Goal: Navigation & Orientation: Find specific page/section

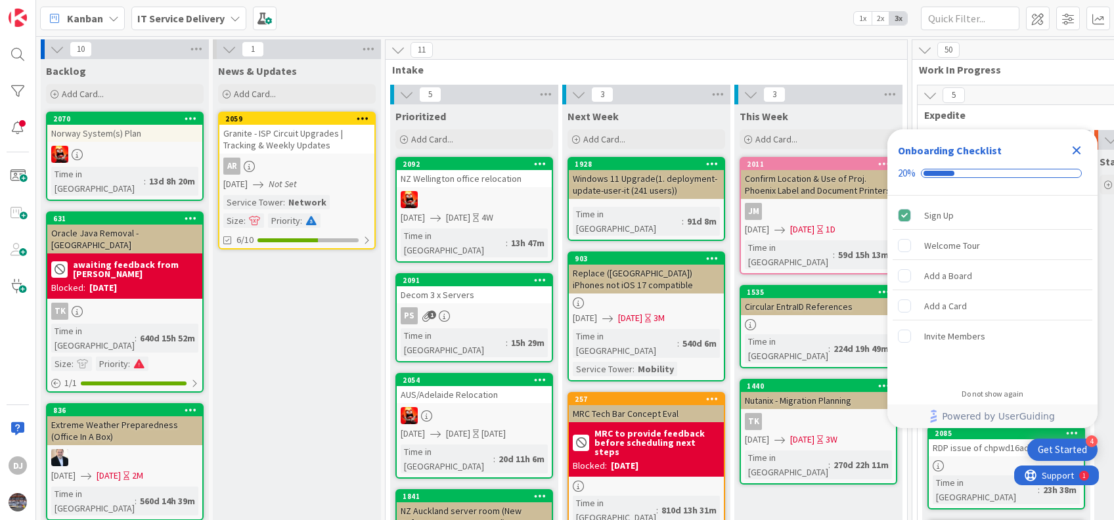
click at [1075, 149] on icon "Close Checklist" at bounding box center [1077, 150] width 9 height 9
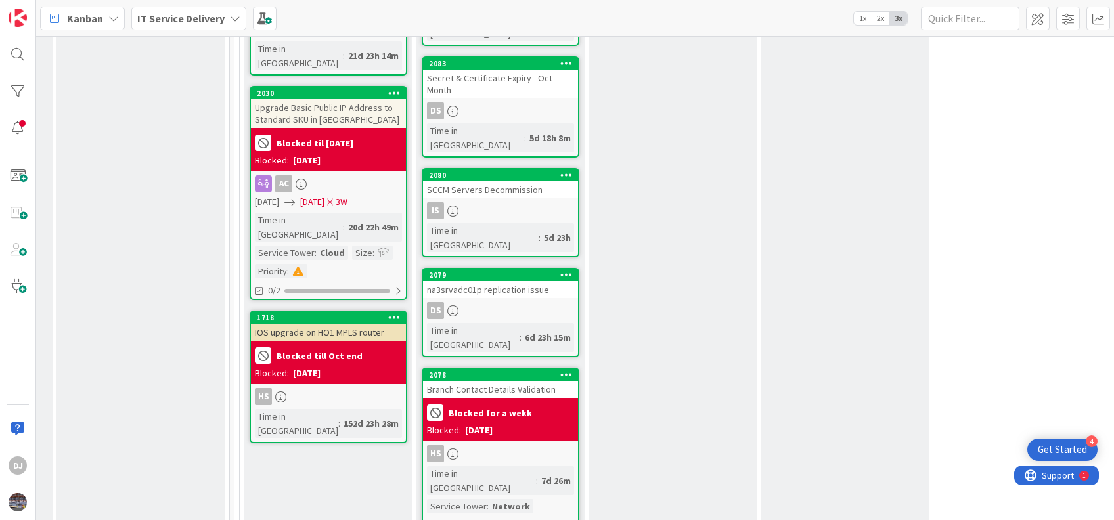
scroll to position [1153, 678]
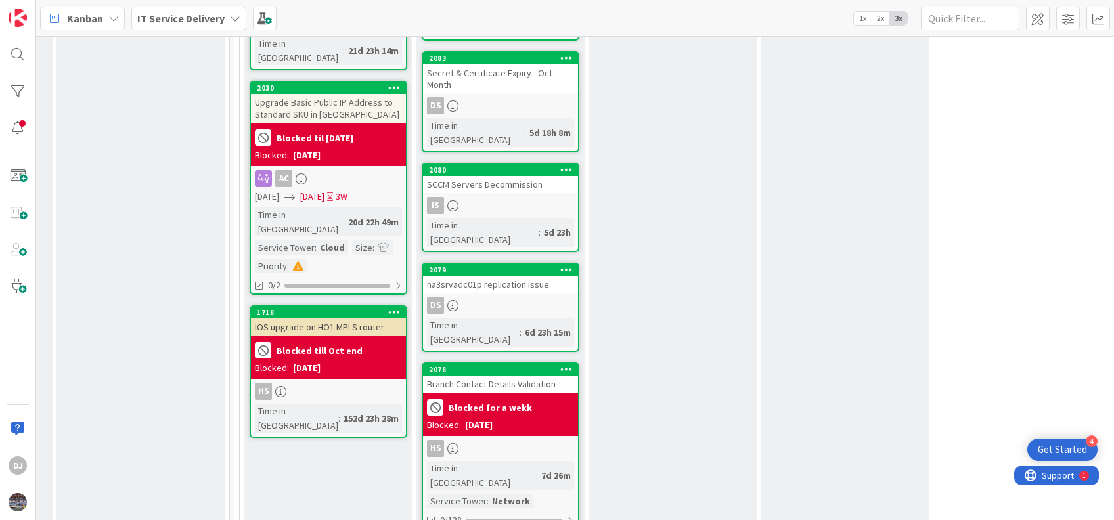
click at [491, 376] on div "Branch Contact Details Validation" at bounding box center [500, 384] width 155 height 17
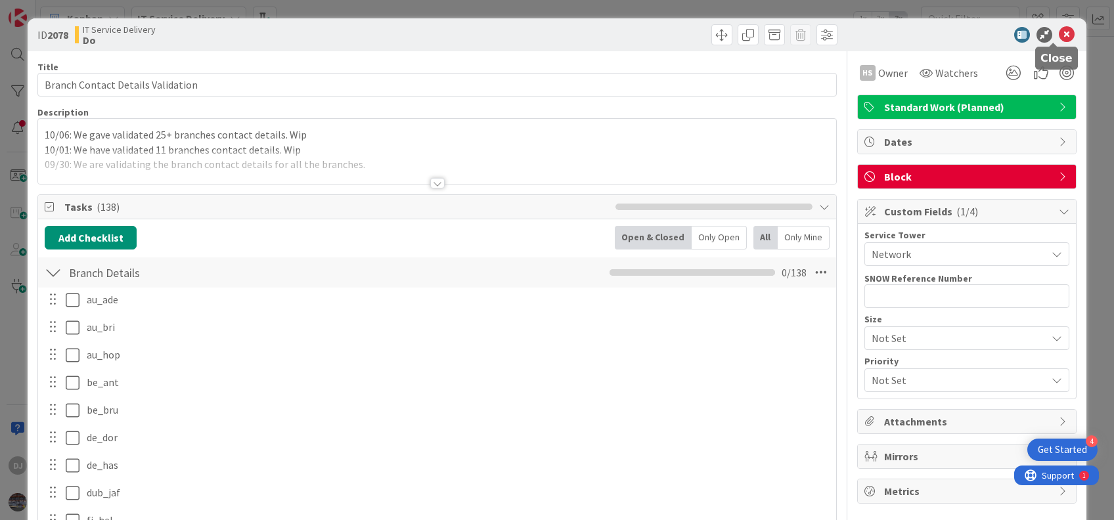
click at [1059, 28] on icon at bounding box center [1067, 35] width 16 height 16
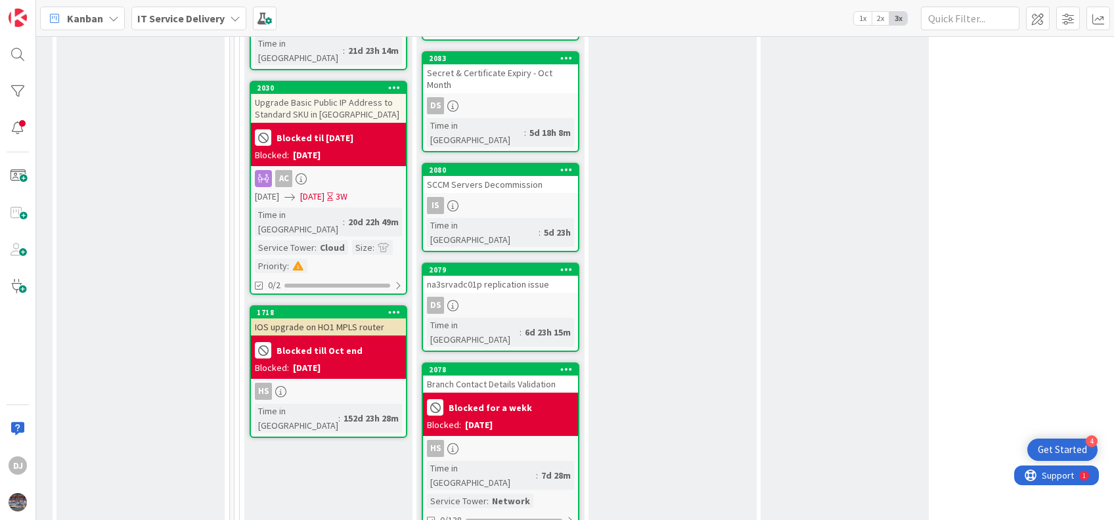
click at [502, 376] on div "Branch Contact Details Validation" at bounding box center [500, 384] width 155 height 17
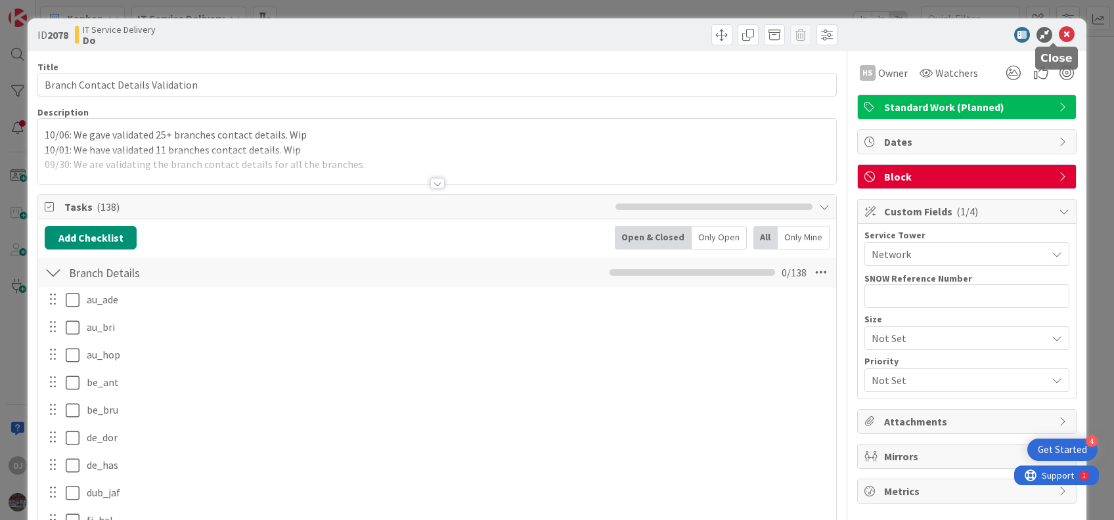
click at [1059, 30] on icon at bounding box center [1067, 35] width 16 height 16
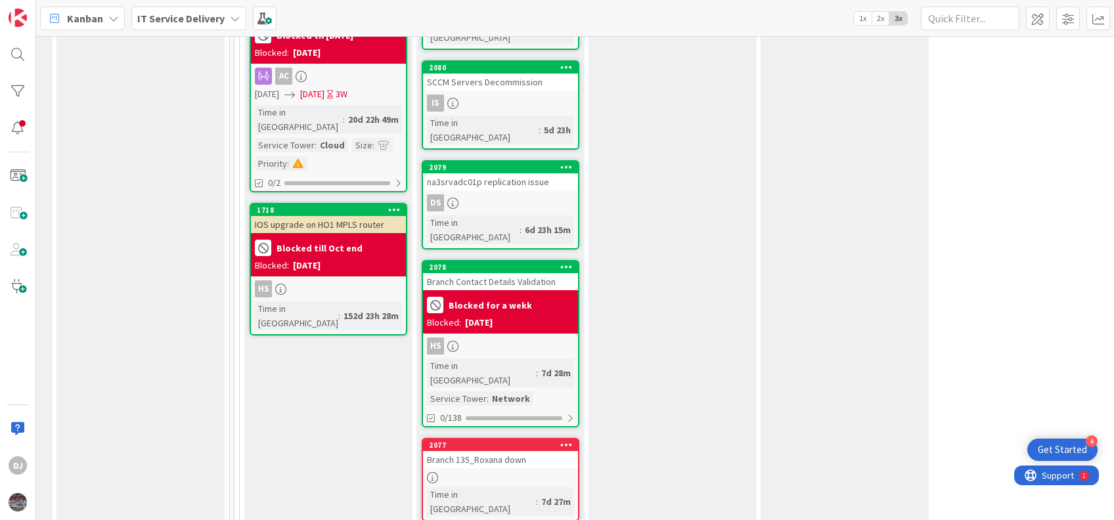
scroll to position [1256, 678]
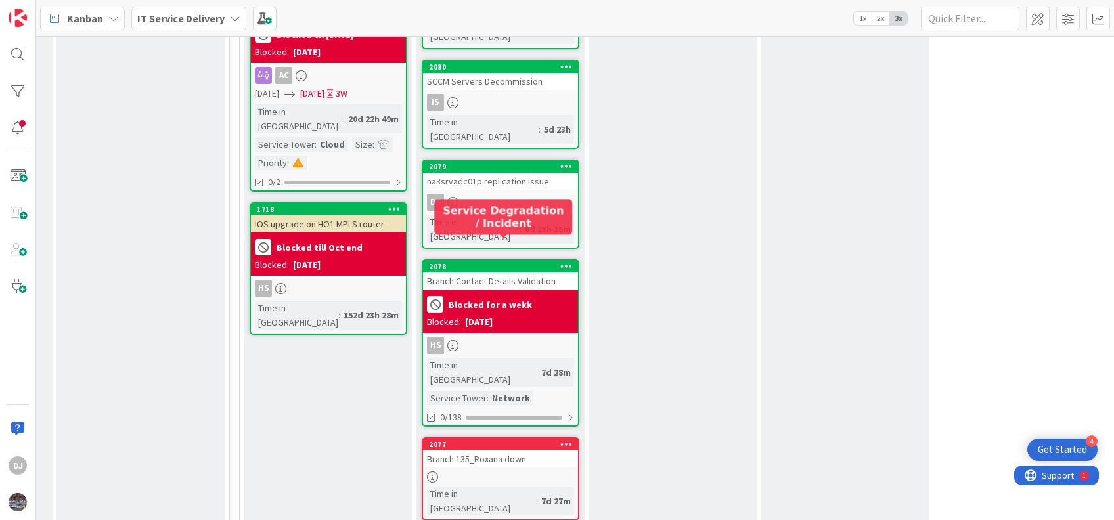
click at [504, 440] on div "2077" at bounding box center [503, 444] width 149 height 9
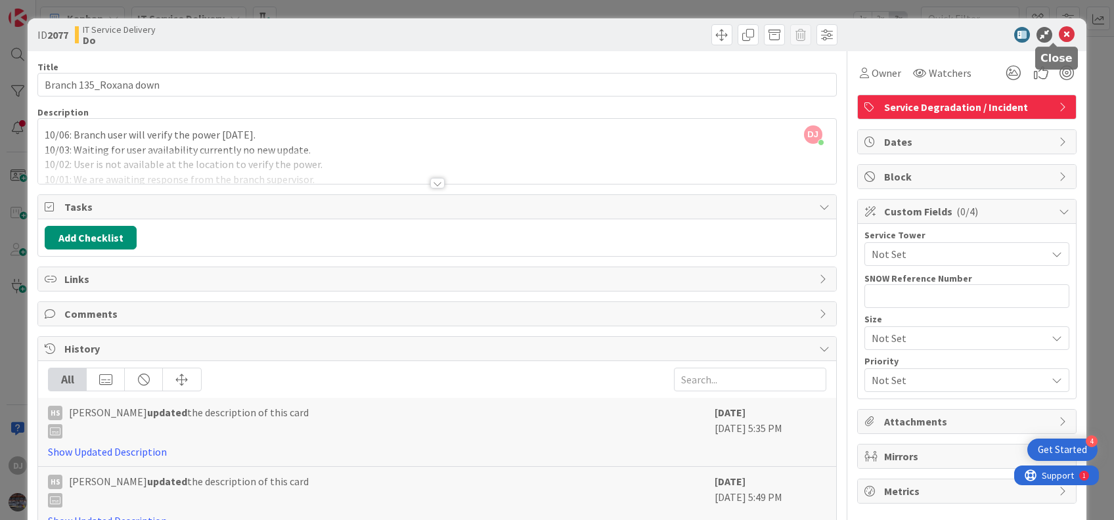
click at [1059, 32] on icon at bounding box center [1067, 35] width 16 height 16
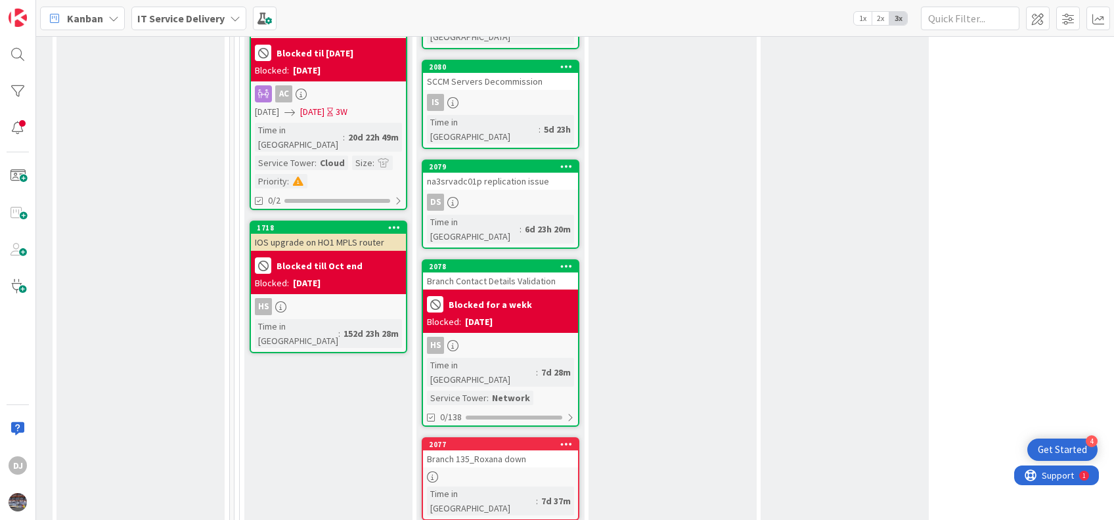
click at [494, 451] on div "Branch 135_Roxana down" at bounding box center [500, 459] width 155 height 17
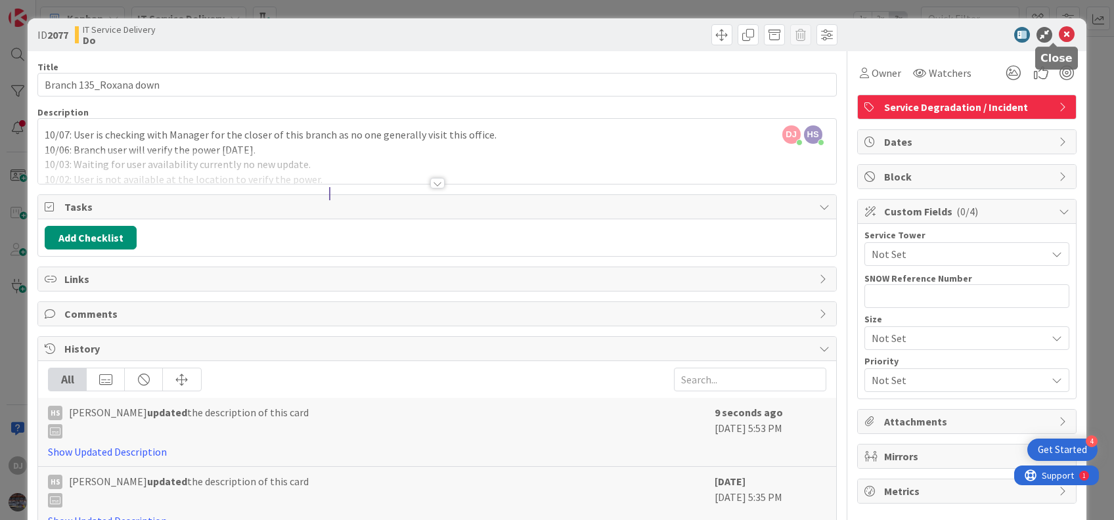
click at [1059, 29] on icon at bounding box center [1067, 35] width 16 height 16
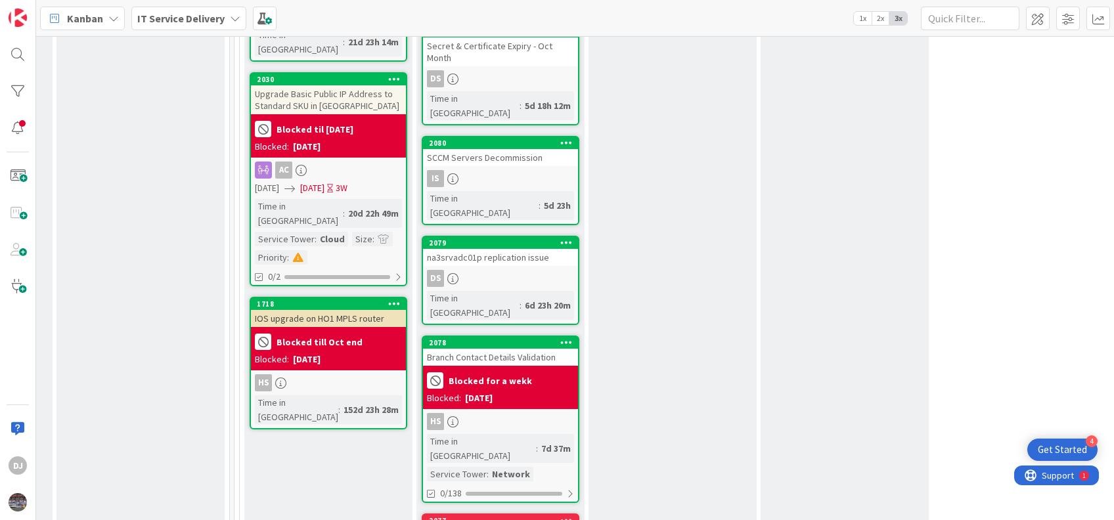
scroll to position [1198, 678]
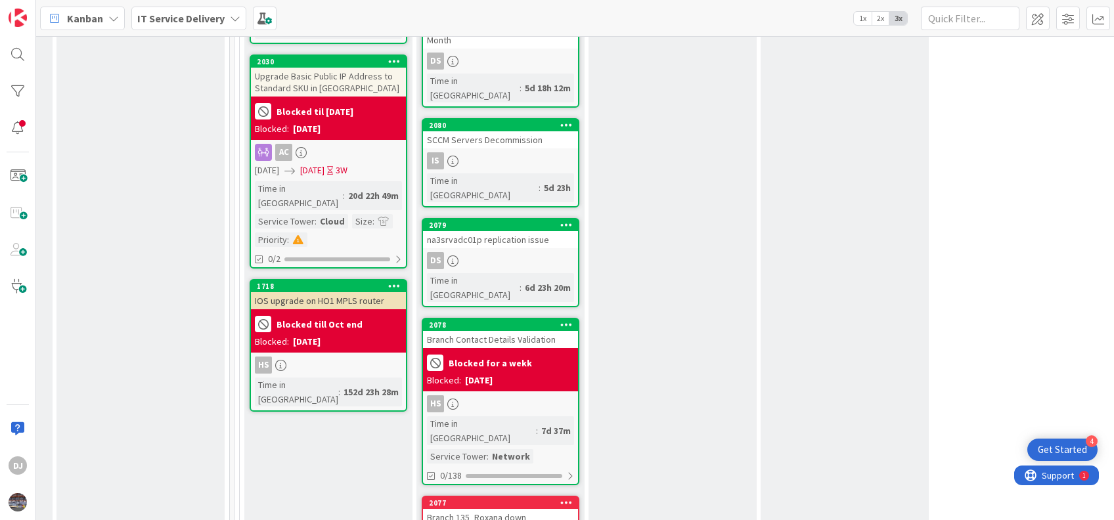
click at [502, 319] on div "2078" at bounding box center [500, 325] width 155 height 12
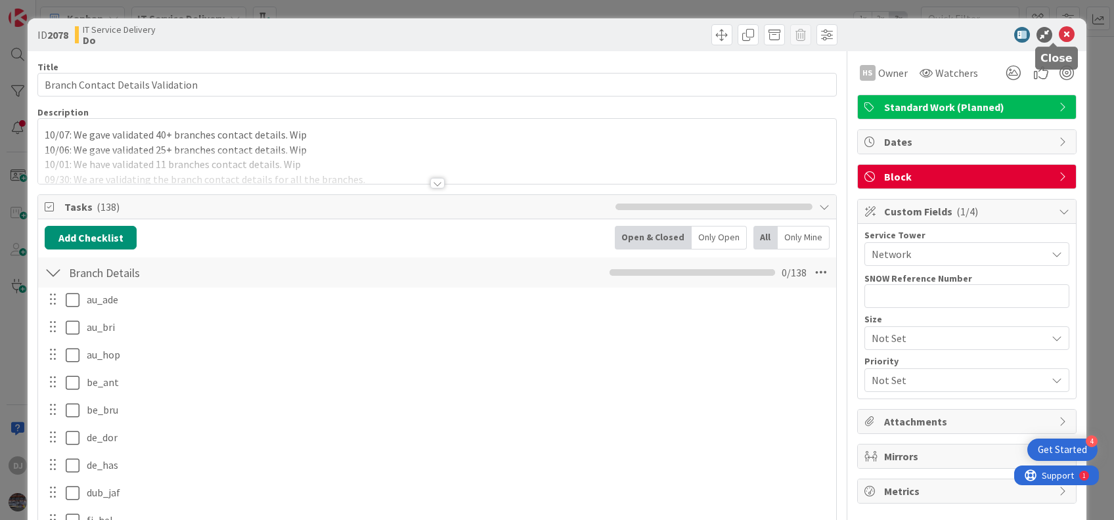
click at [1059, 33] on icon at bounding box center [1067, 35] width 16 height 16
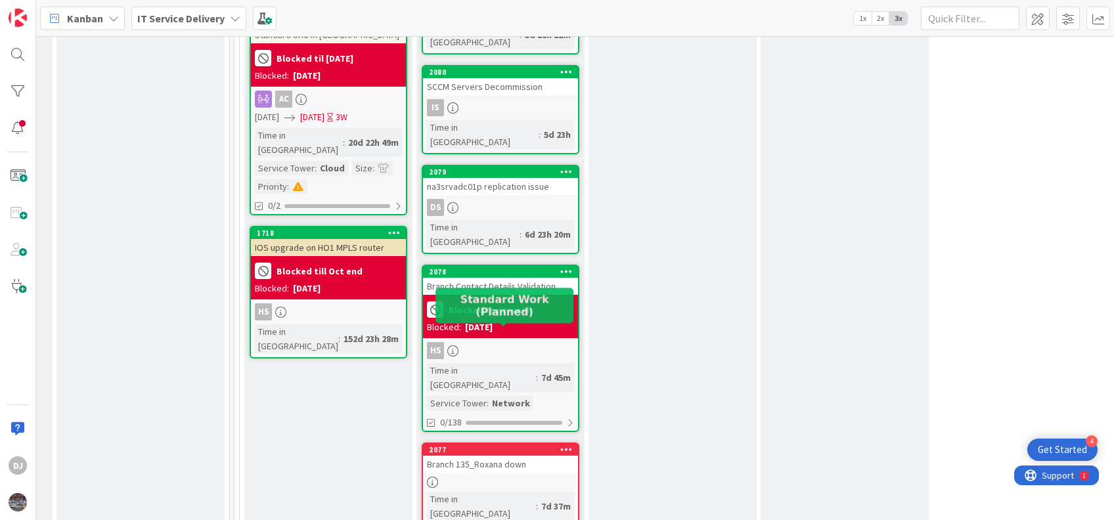
scroll to position [1252, 678]
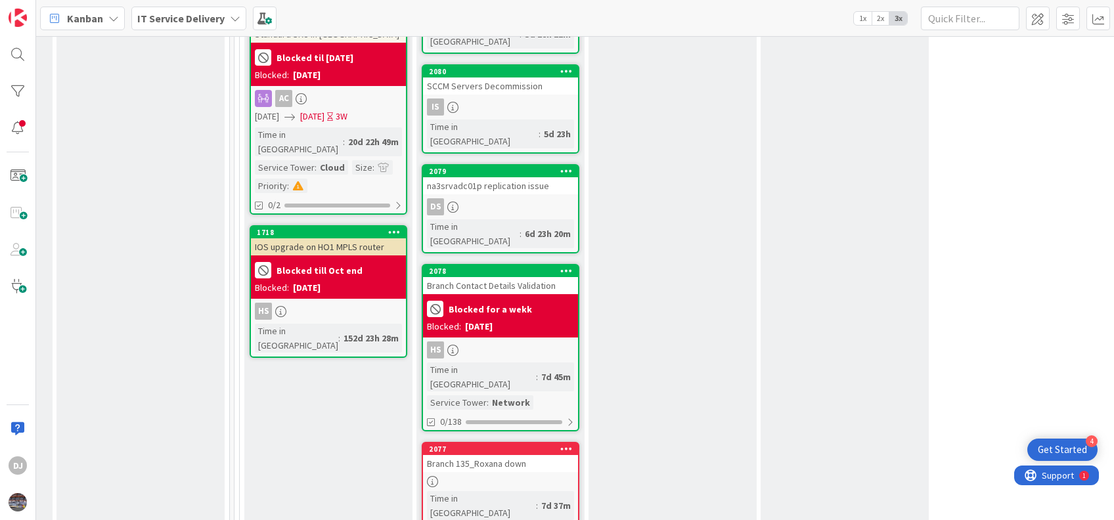
click at [501, 443] on div "2077" at bounding box center [500, 449] width 155 height 12
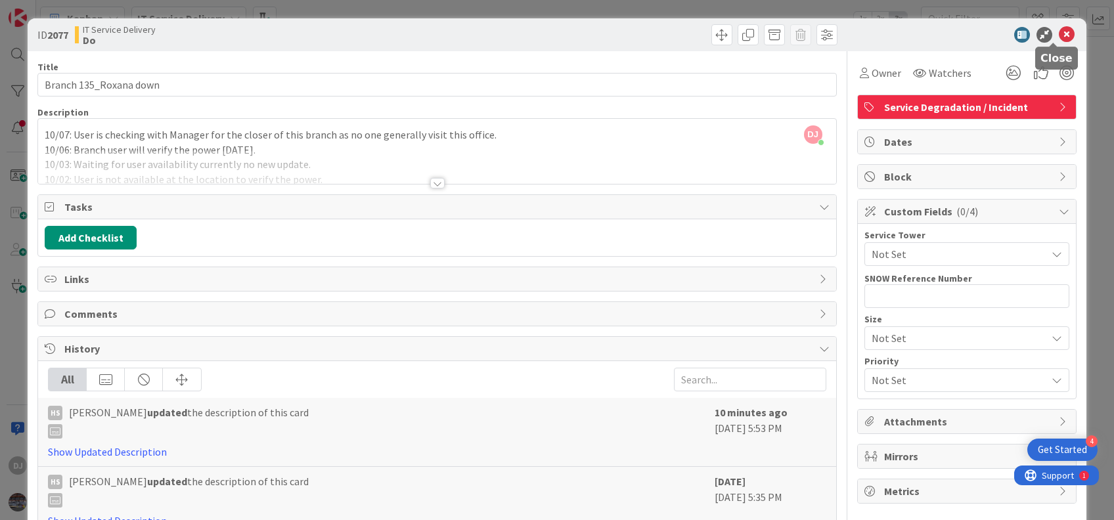
click at [1059, 33] on icon at bounding box center [1067, 35] width 16 height 16
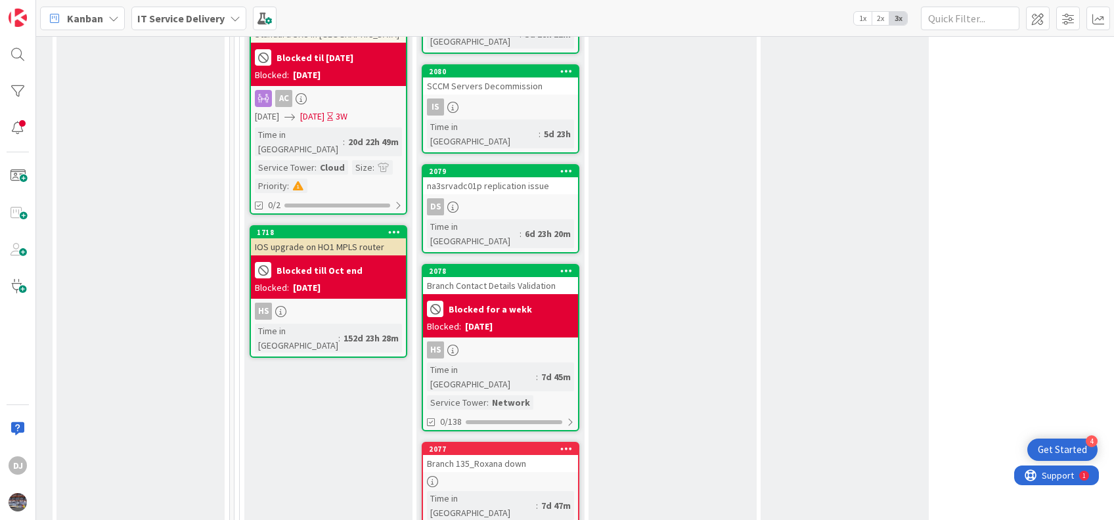
click at [496, 455] on div "Branch 135_Roxana down" at bounding box center [500, 463] width 155 height 17
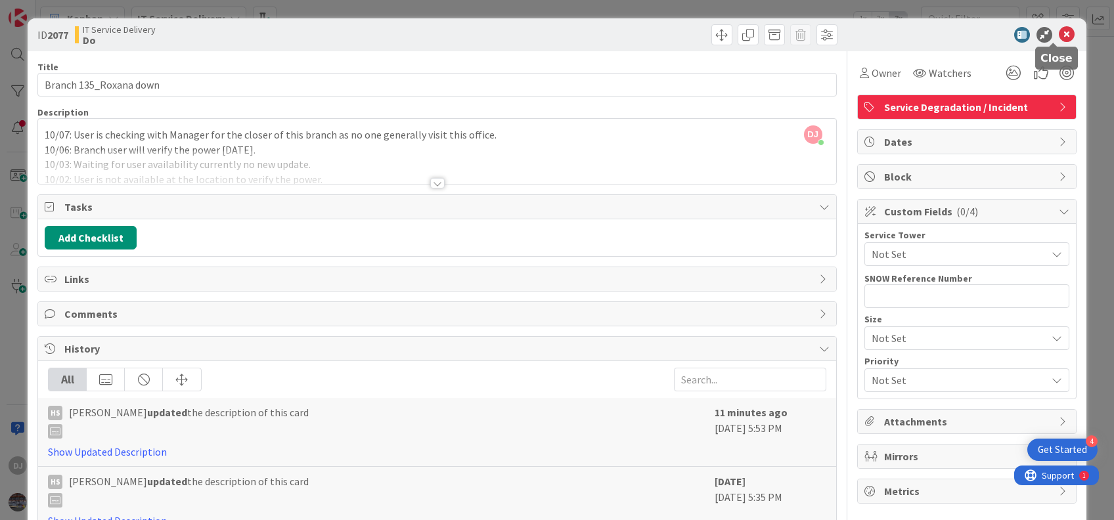
click at [1059, 32] on icon at bounding box center [1067, 35] width 16 height 16
